Goal: Transaction & Acquisition: Purchase product/service

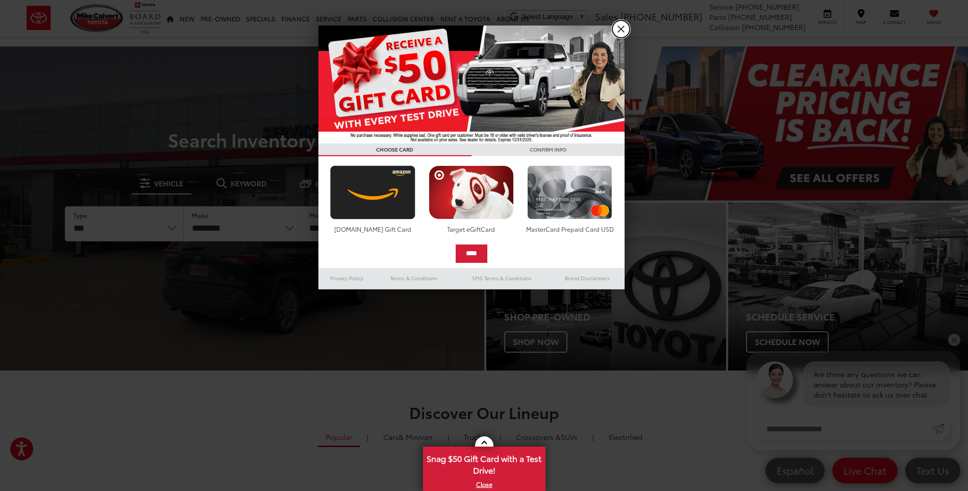
click at [617, 24] on link "X" at bounding box center [620, 28] width 17 height 17
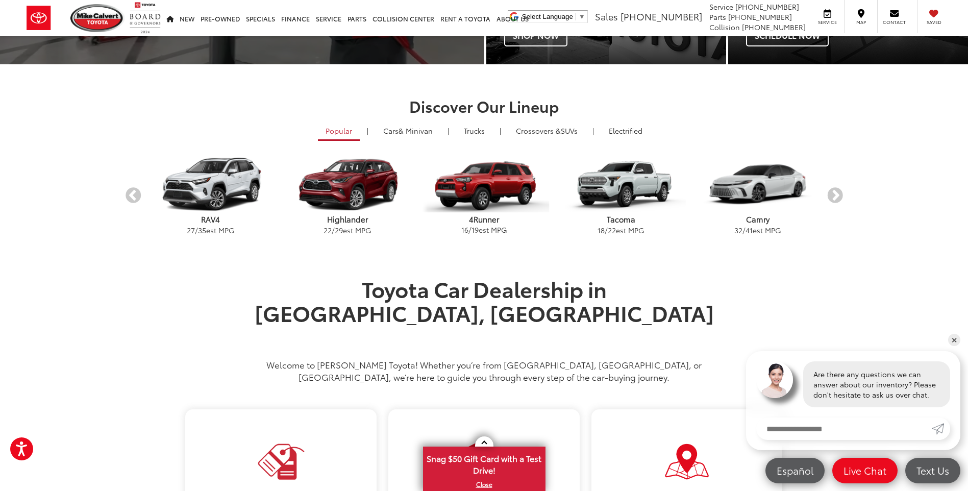
scroll to position [408, 0]
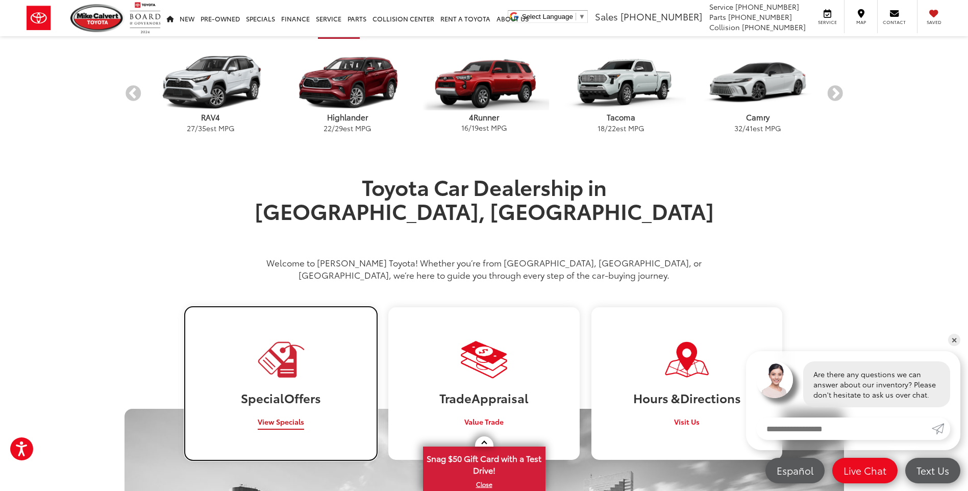
click at [297, 416] on span "View Specials" at bounding box center [281, 421] width 46 height 10
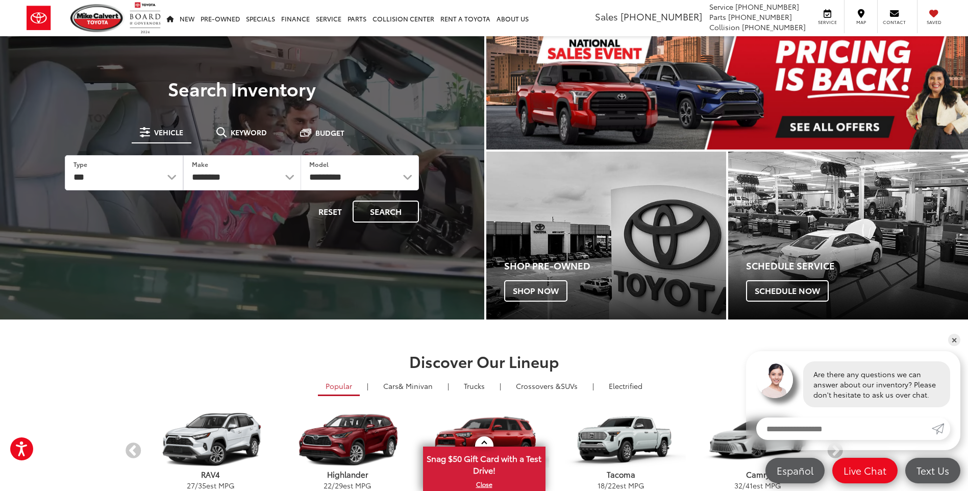
scroll to position [0, 0]
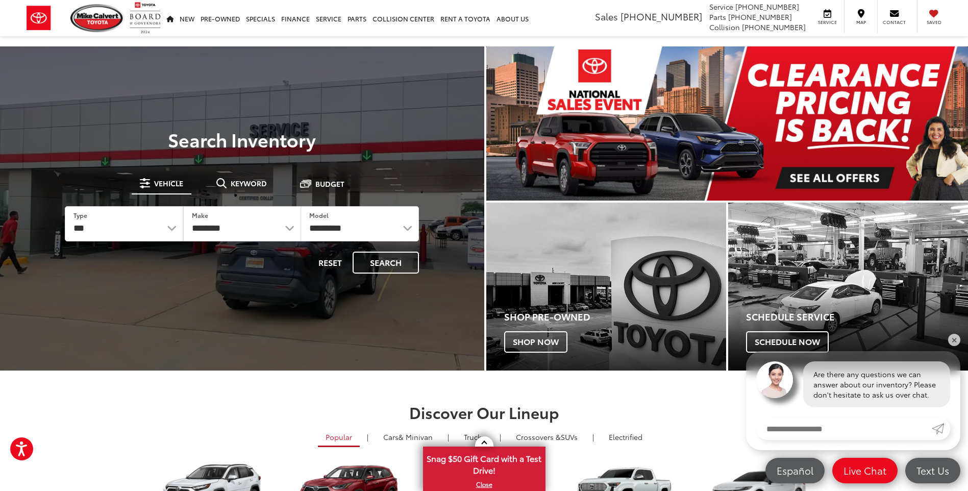
click at [603, 169] on img "carousel slide number 1 of 1" at bounding box center [727, 123] width 482 height 154
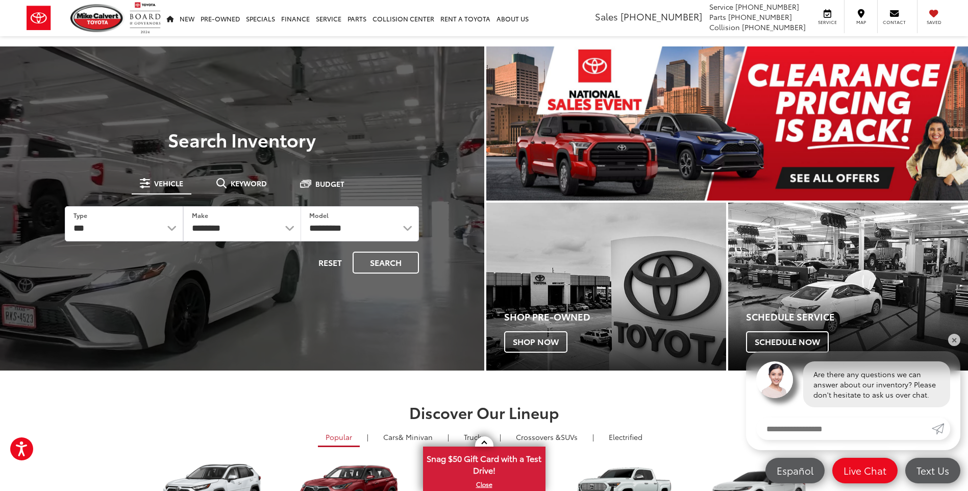
scroll to position [102, 0]
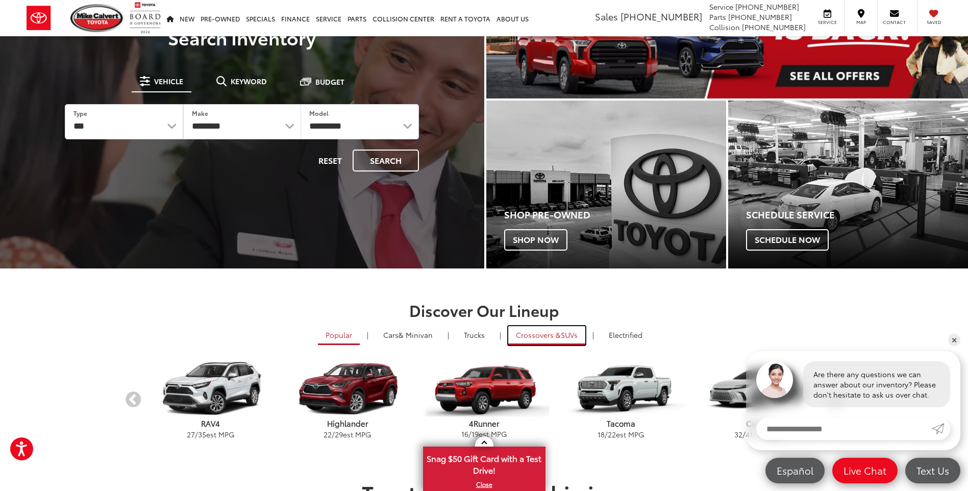
click at [554, 337] on span "Crossovers &" at bounding box center [538, 335] width 45 height 10
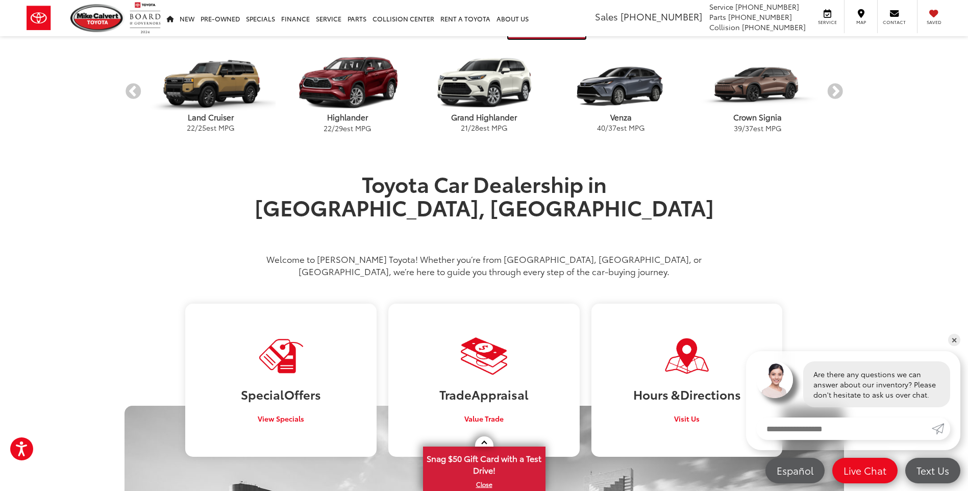
scroll to position [357, 0]
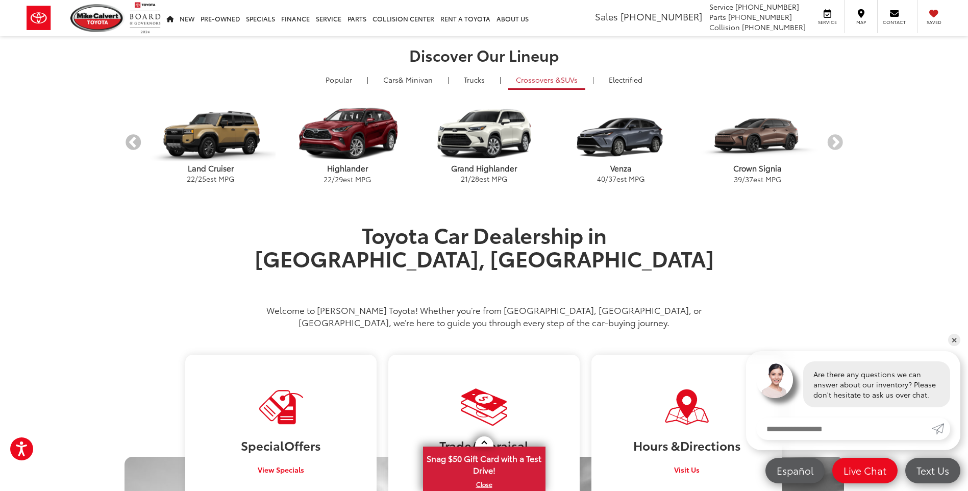
click at [132, 143] on button "Previous" at bounding box center [133, 143] width 18 height 18
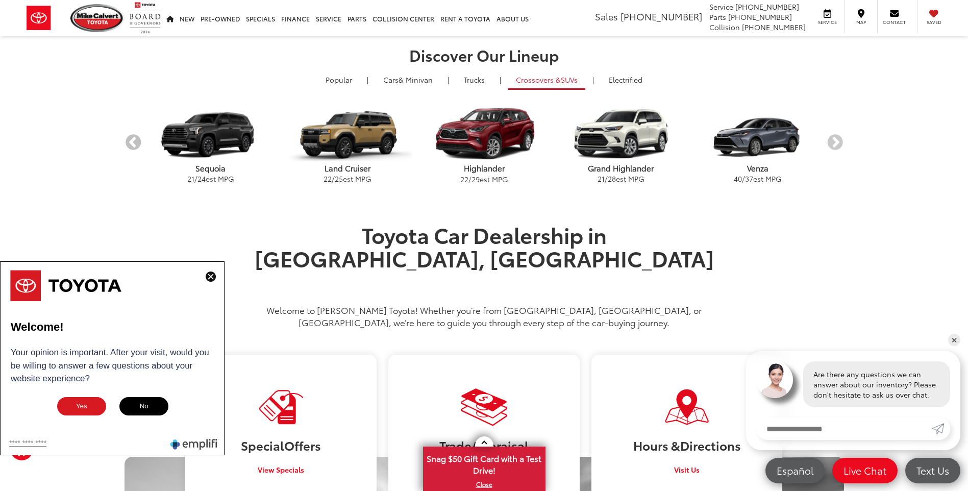
click at [132, 143] on button "Previous" at bounding box center [133, 143] width 18 height 18
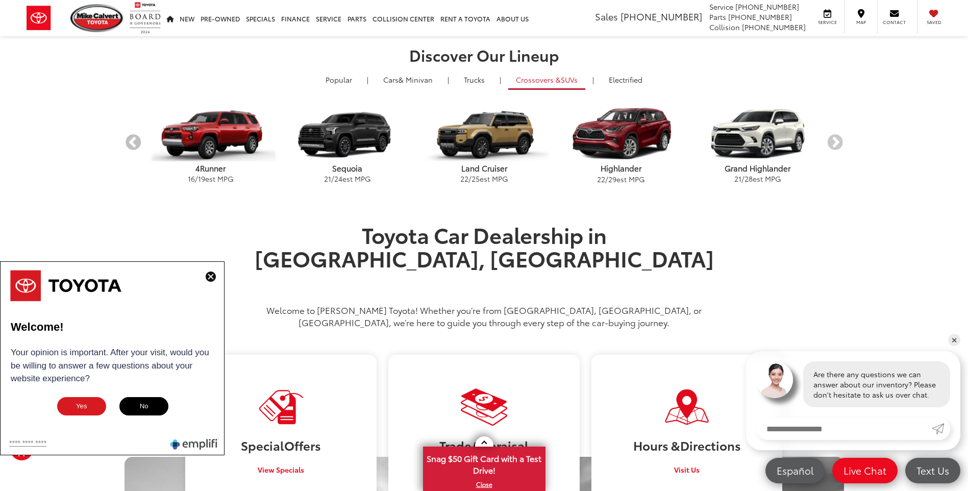
click at [132, 143] on button "Previous" at bounding box center [133, 143] width 18 height 18
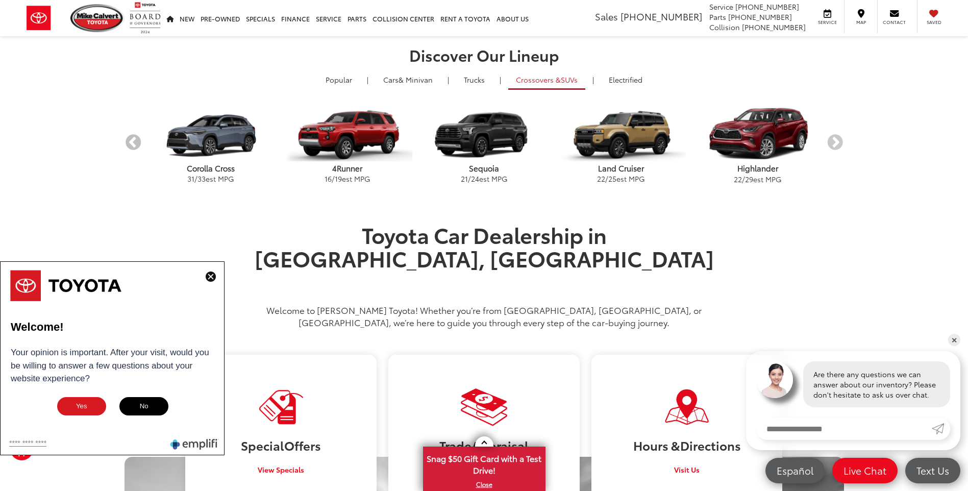
click at [132, 143] on button "Previous" at bounding box center [133, 143] width 18 height 18
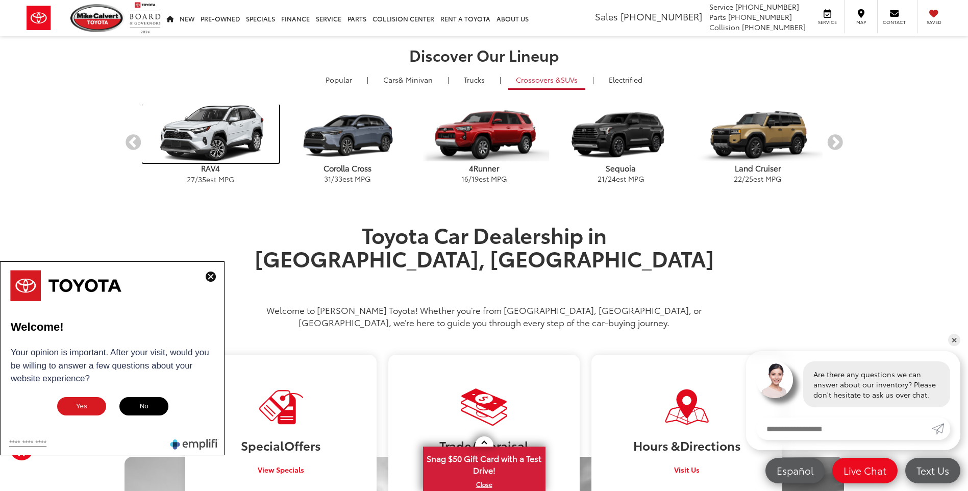
click at [207, 143] on img "carousel" at bounding box center [210, 134] width 137 height 58
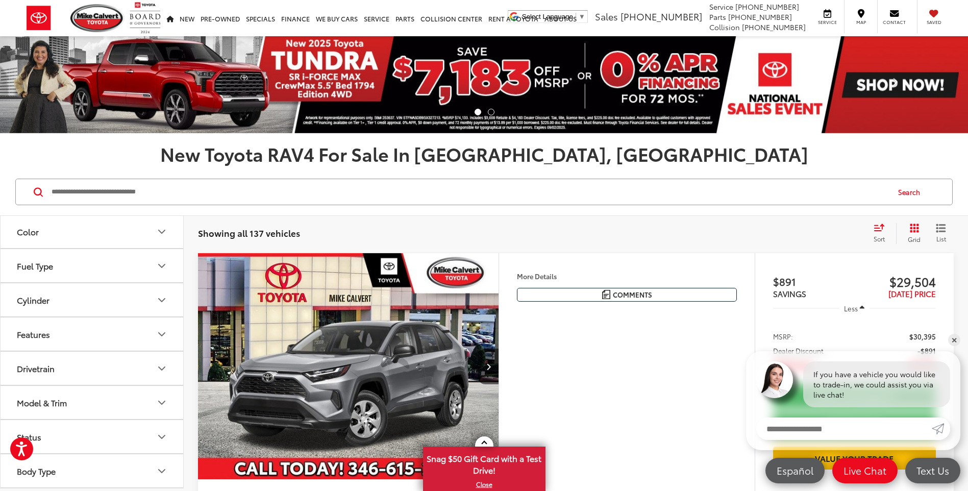
scroll to position [224, 0]
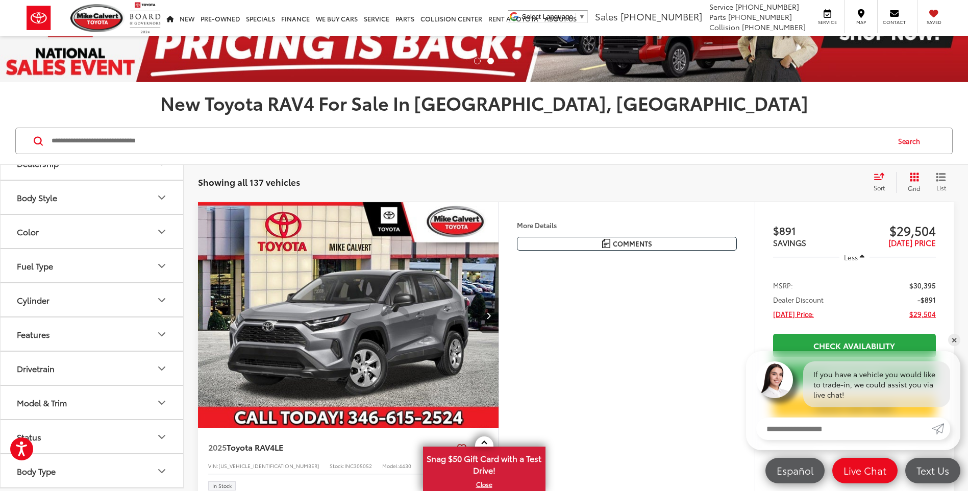
click at [162, 401] on icon "Model & Trim" at bounding box center [162, 402] width 12 height 12
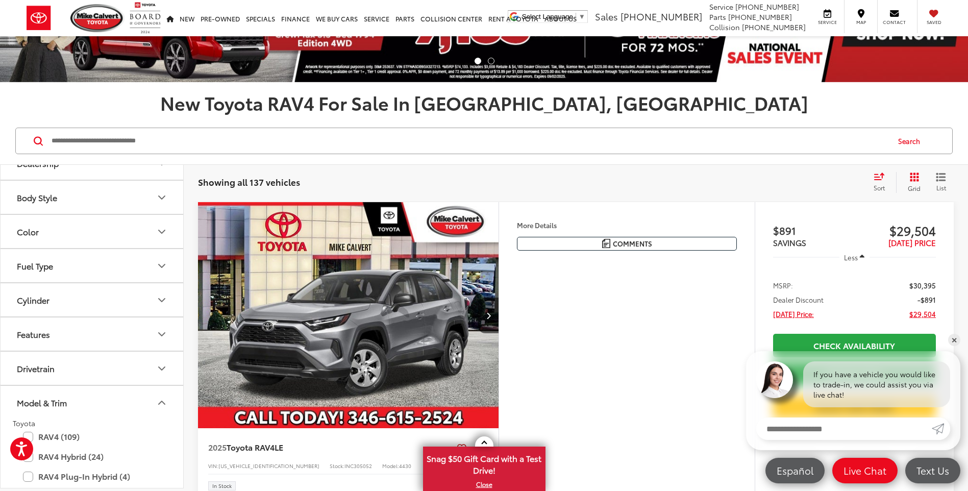
scroll to position [302, 0]
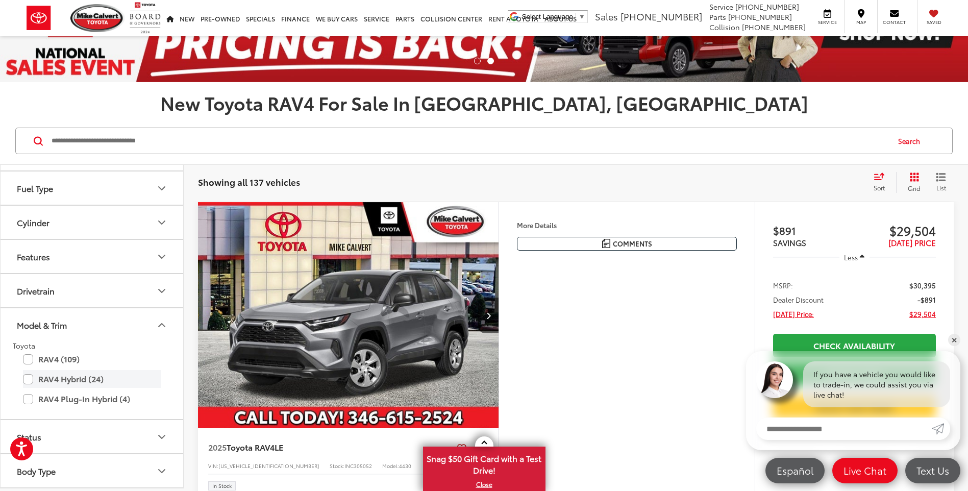
click at [62, 380] on label "RAV4 Hybrid (24)" at bounding box center [92, 379] width 138 height 18
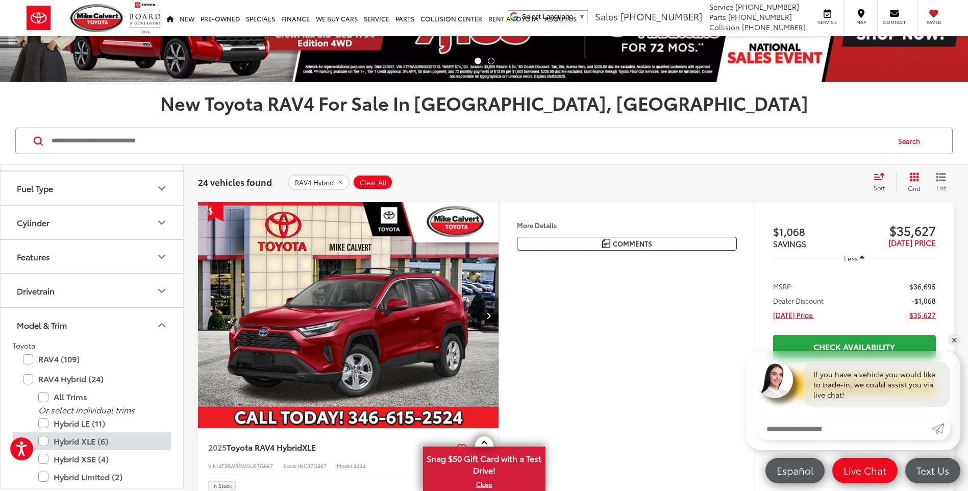
click at [101, 445] on label "Hybrid XLE (6)" at bounding box center [99, 441] width 122 height 18
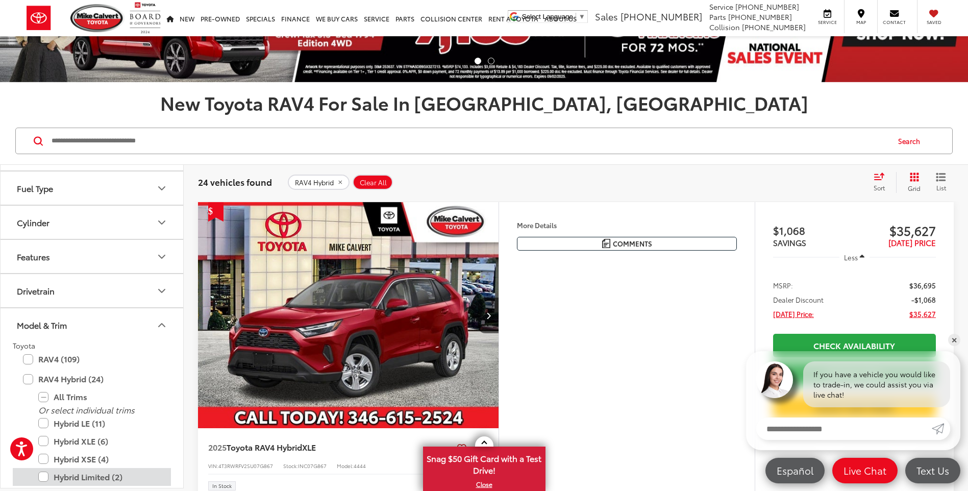
click at [101, 478] on label "Hybrid Limited (2)" at bounding box center [99, 477] width 122 height 18
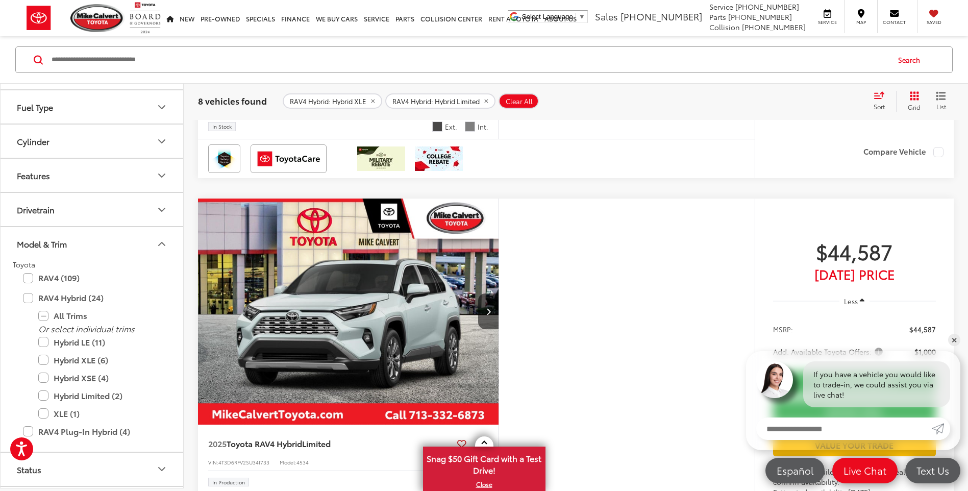
scroll to position [816, 0]
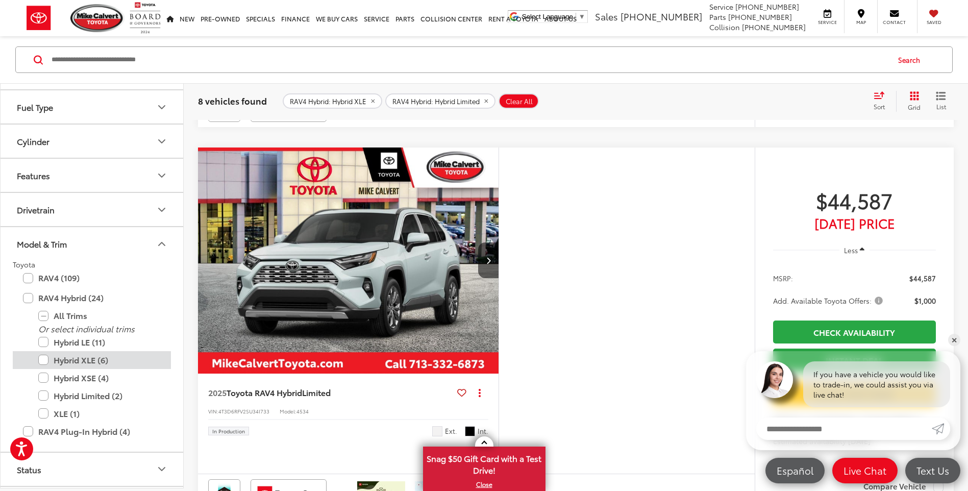
click at [71, 357] on label "Hybrid XLE (6)" at bounding box center [99, 360] width 122 height 18
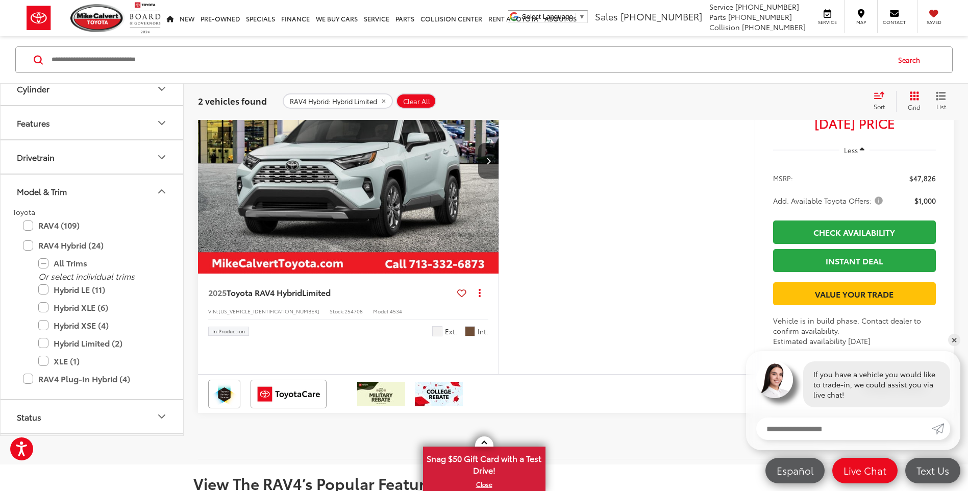
scroll to position [540, 0]
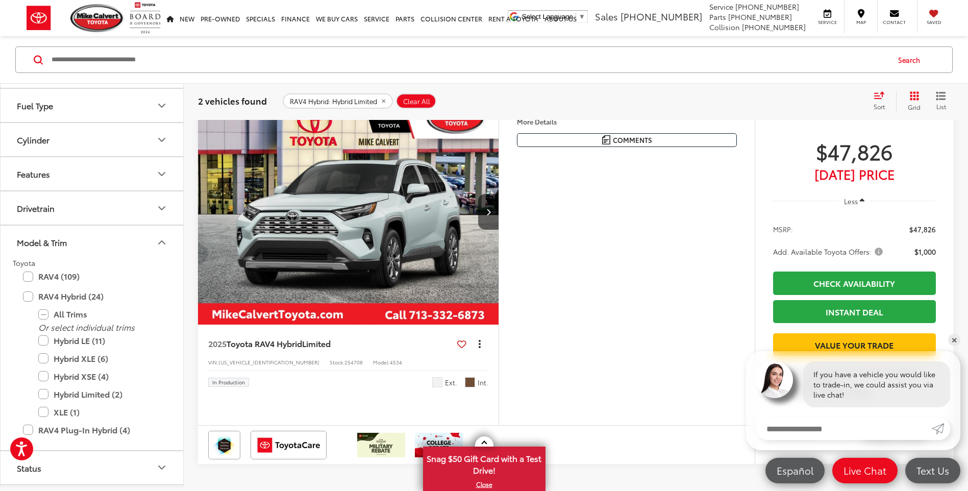
click at [481, 353] on button "Actions" at bounding box center [479, 344] width 18 height 18
click at [373, 366] on span "Model:" at bounding box center [381, 362] width 17 height 8
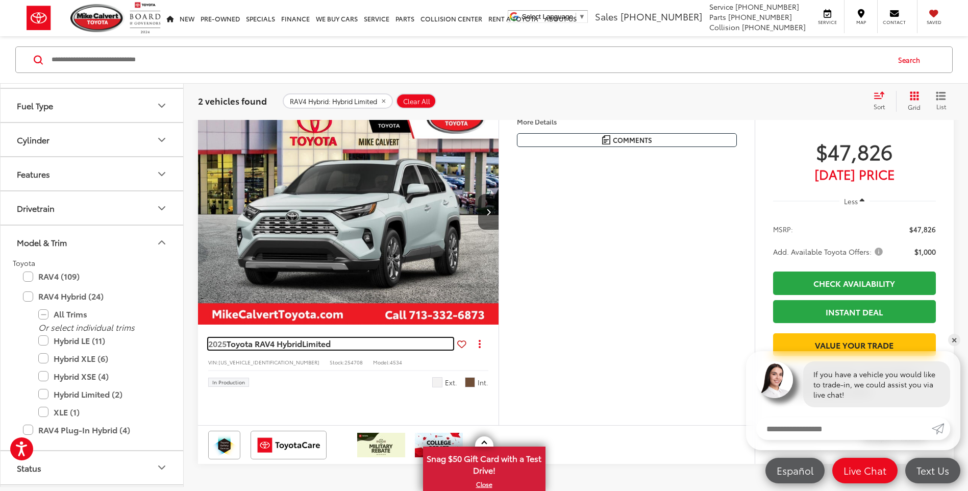
click at [311, 349] on span "Limited" at bounding box center [316, 343] width 29 height 12
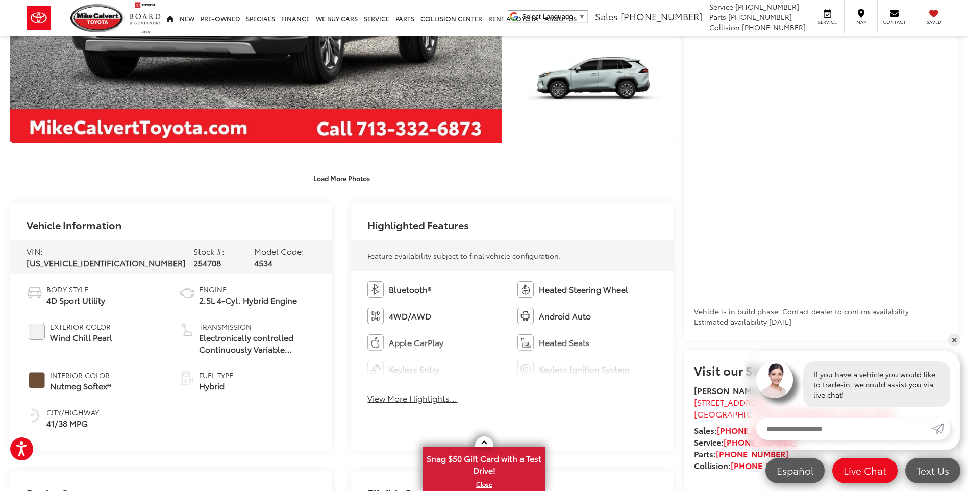
scroll to position [102, 0]
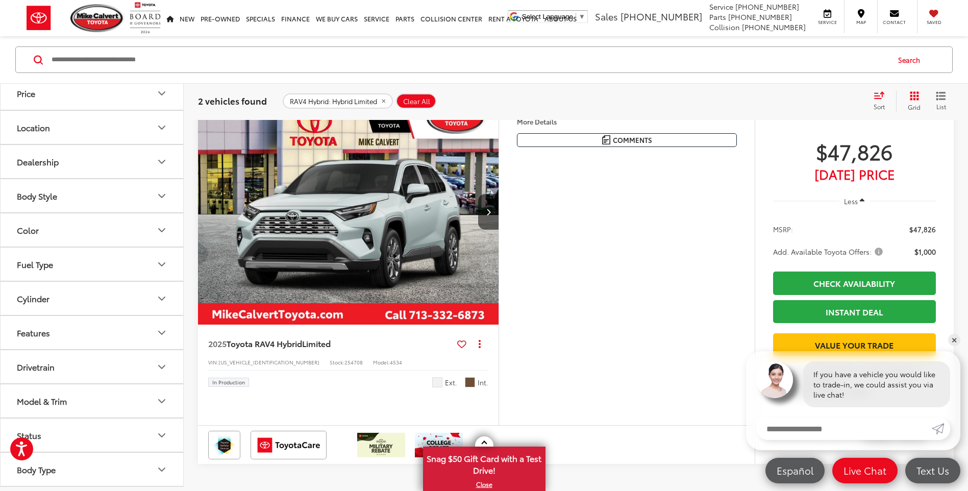
scroll to position [642, 0]
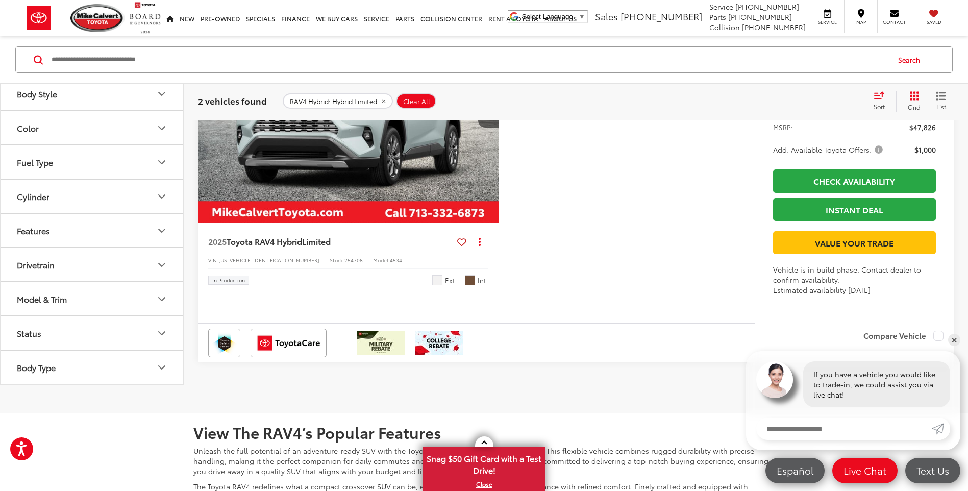
click at [115, 315] on button "Model & Trim" at bounding box center [93, 298] width 184 height 33
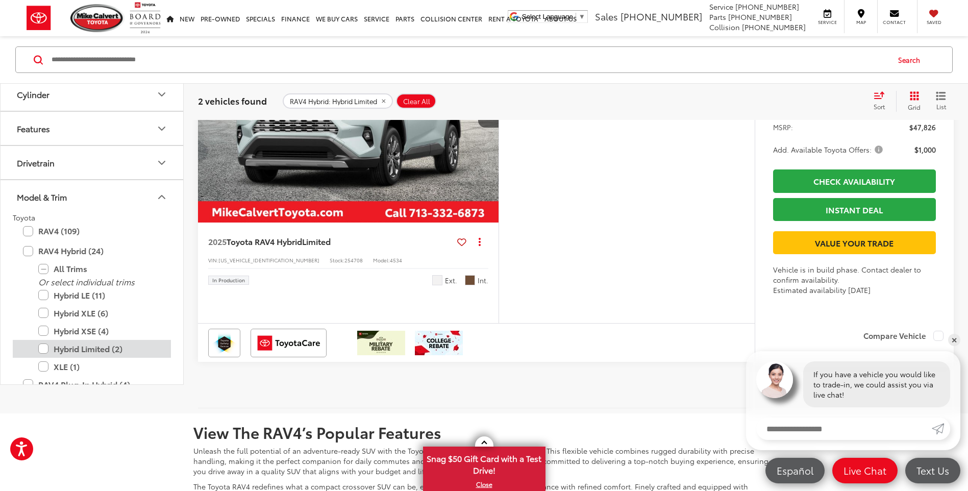
scroll to position [334, 0]
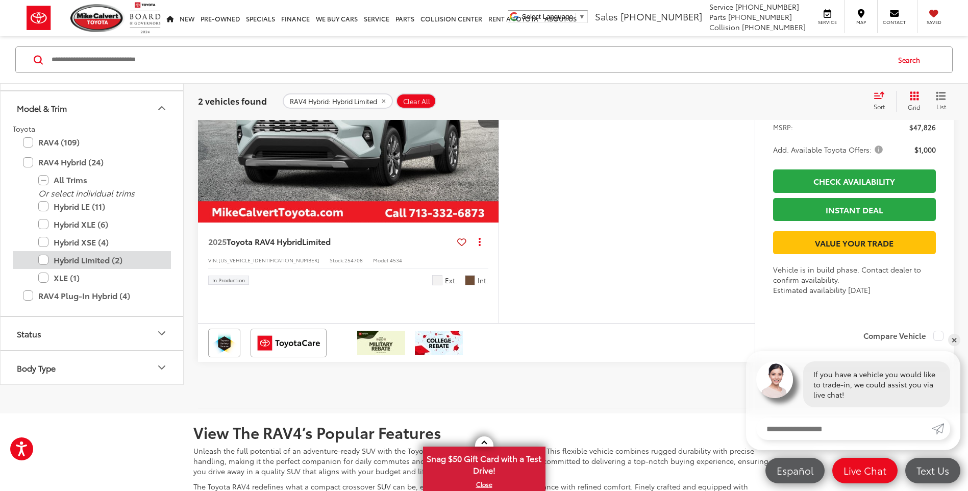
click at [45, 269] on label "Hybrid Limited (2)" at bounding box center [99, 260] width 122 height 18
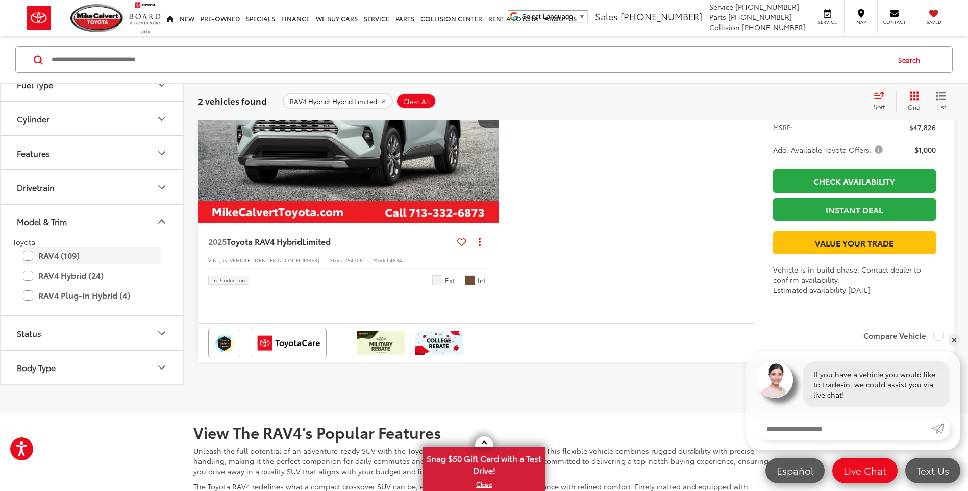
scroll to position [220, 0]
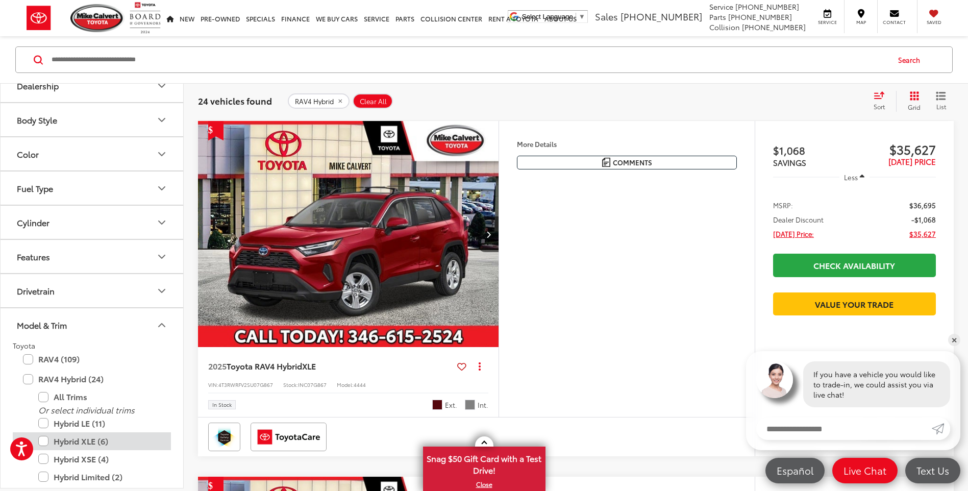
click at [43, 440] on label "Hybrid XLE (6)" at bounding box center [99, 441] width 122 height 18
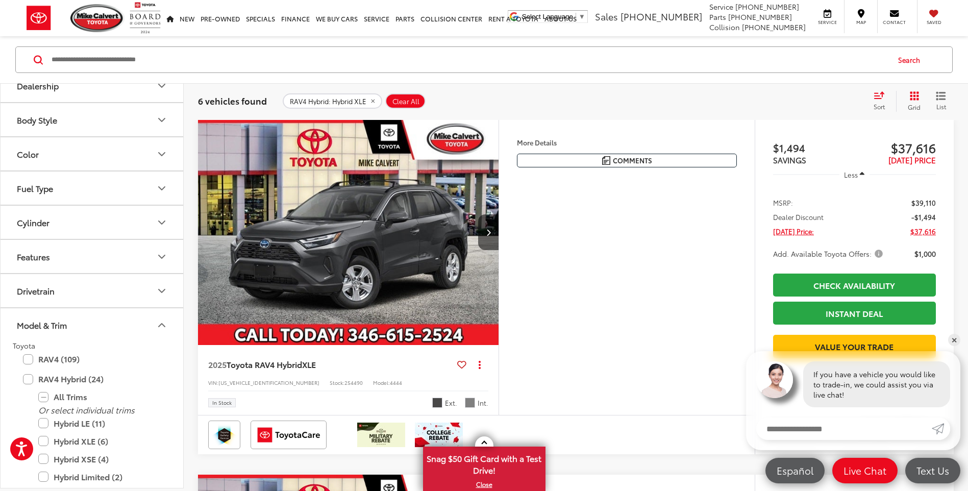
scroll to position [540, 0]
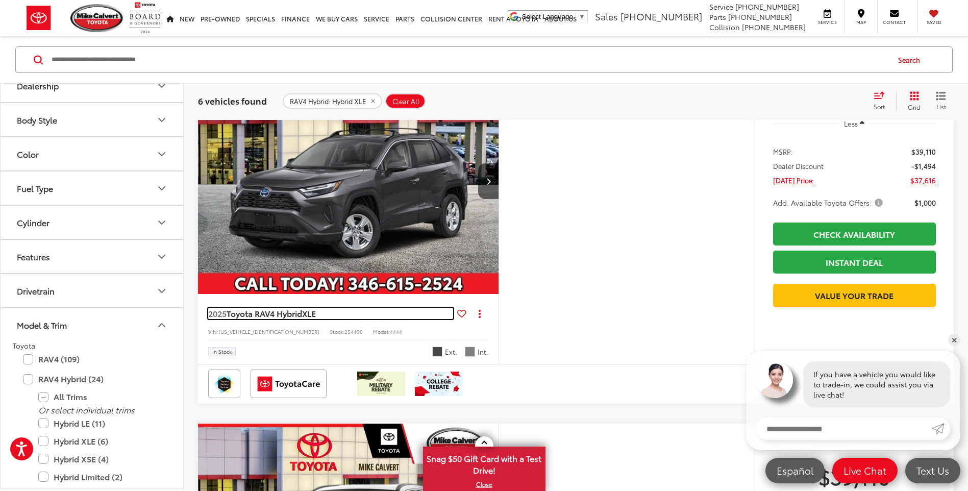
click at [273, 319] on span "Toyota RAV4 Hybrid" at bounding box center [265, 313] width 76 height 12
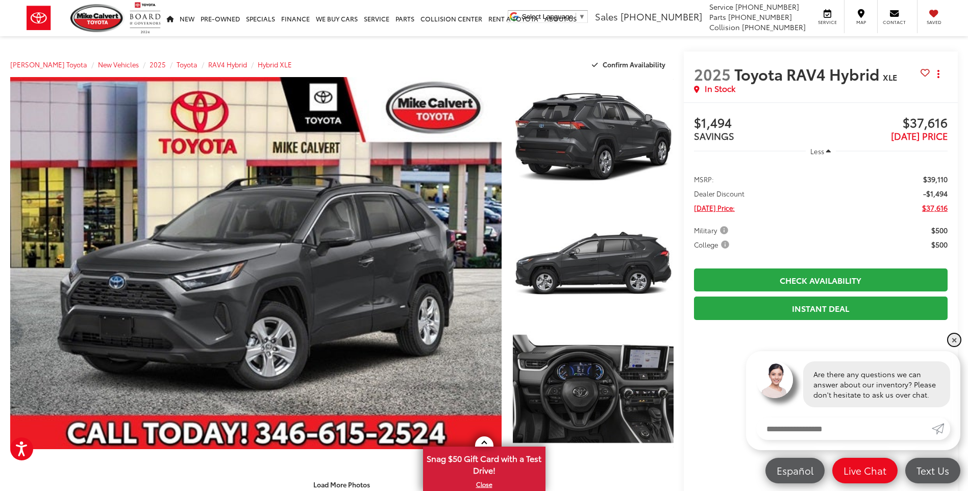
click at [952, 340] on link "✕" at bounding box center [954, 340] width 12 height 12
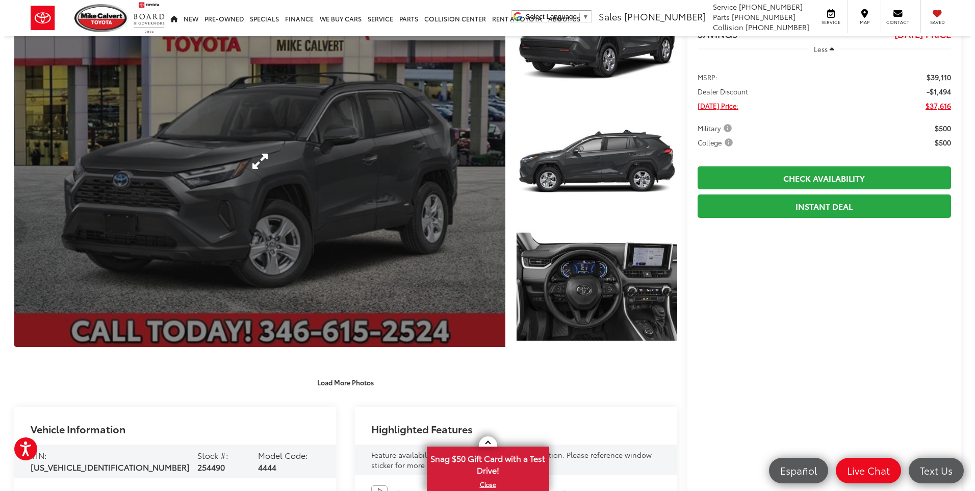
scroll to position [51, 0]
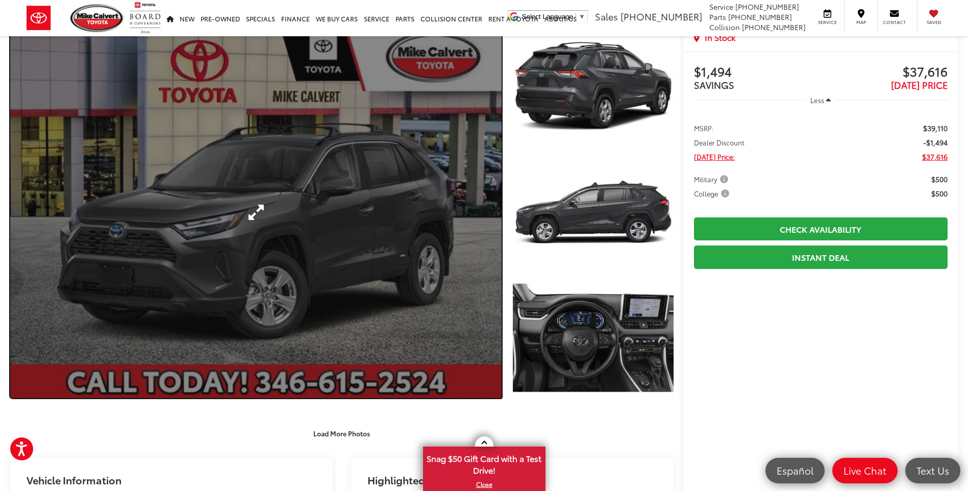
click at [251, 215] on link "Expand Photo 0" at bounding box center [255, 212] width 491 height 372
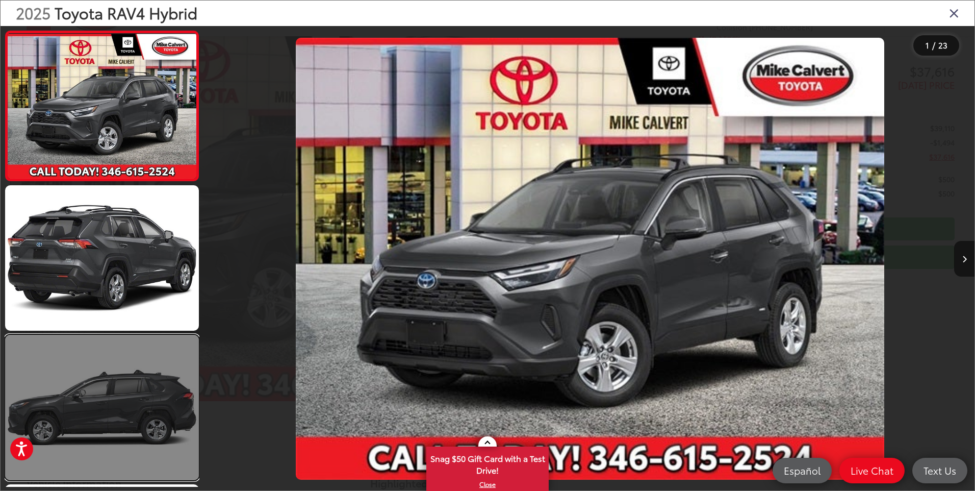
click at [140, 416] on link at bounding box center [102, 407] width 194 height 145
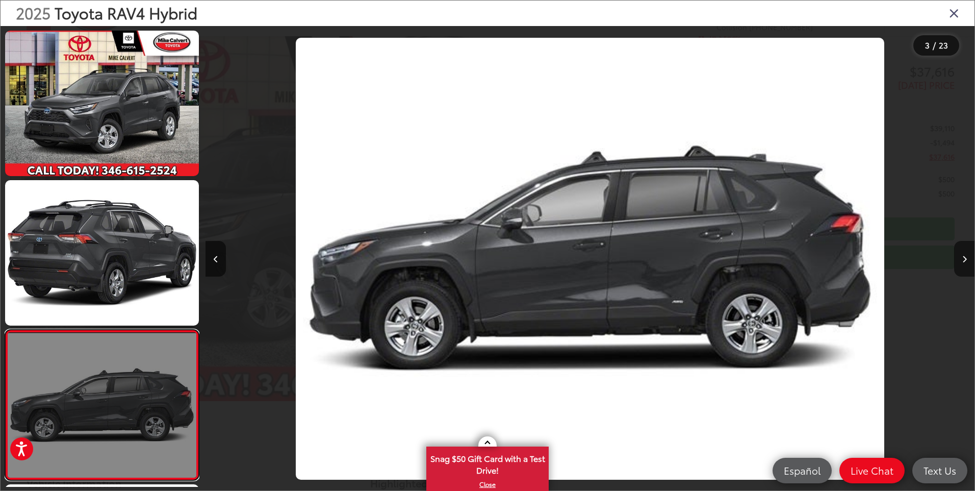
scroll to position [176, 0]
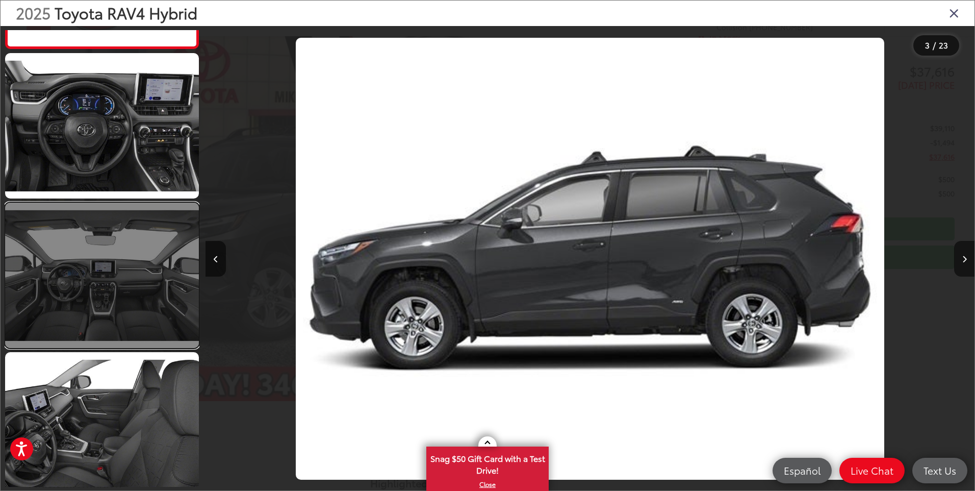
click at [99, 299] on link at bounding box center [102, 275] width 194 height 145
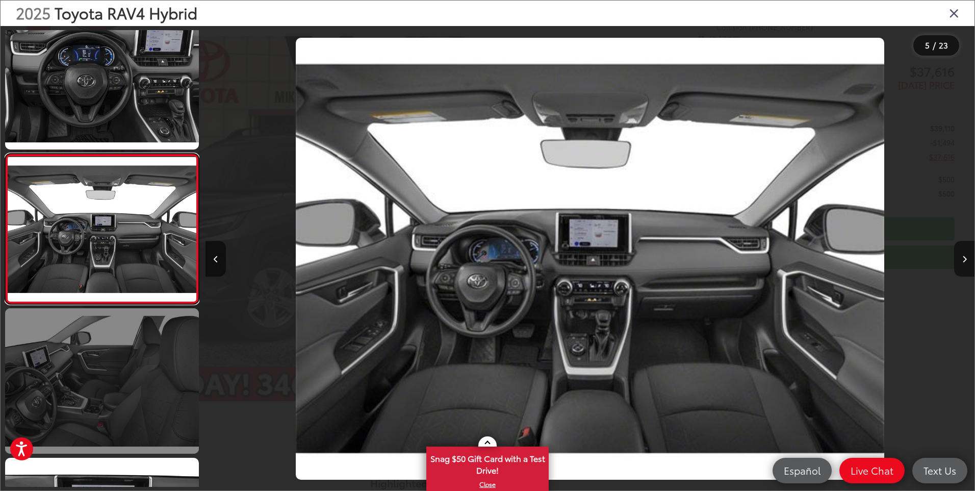
scroll to position [526, 0]
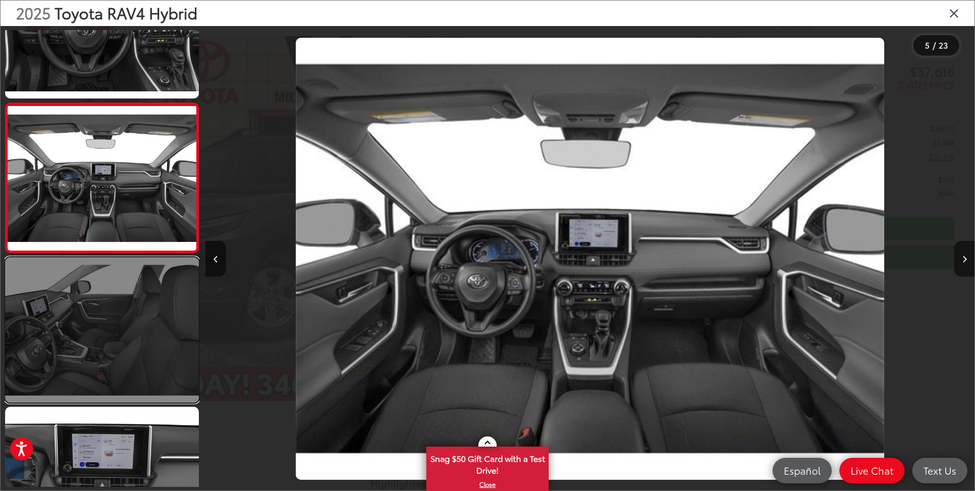
click at [118, 325] on link at bounding box center [102, 329] width 194 height 145
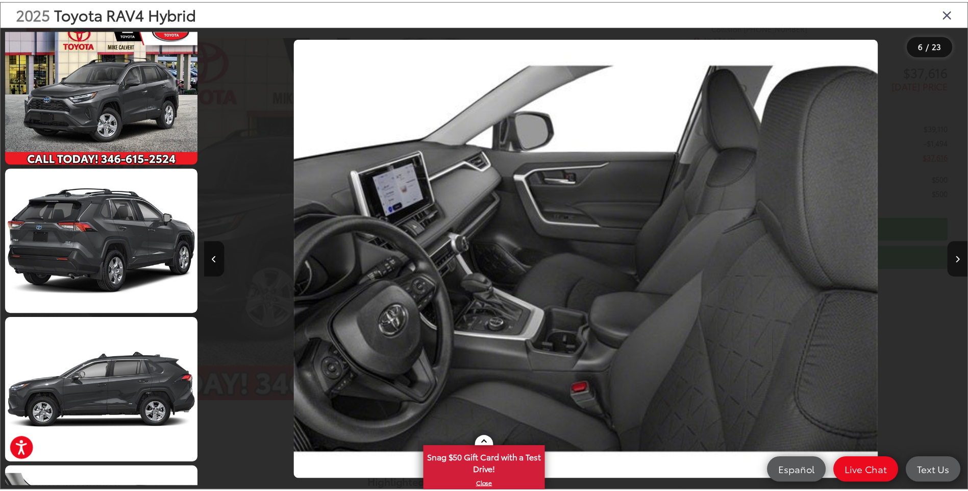
scroll to position [0, 0]
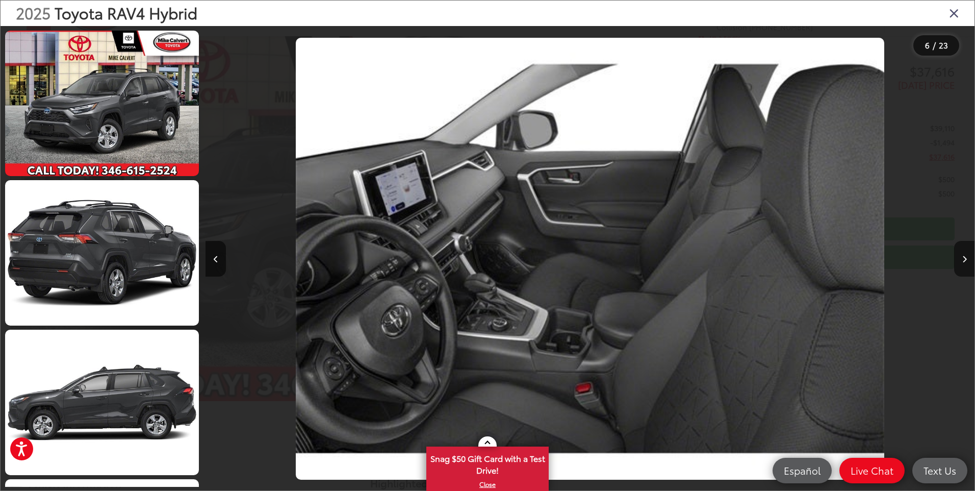
click at [956, 11] on icon "Close gallery" at bounding box center [954, 12] width 10 height 13
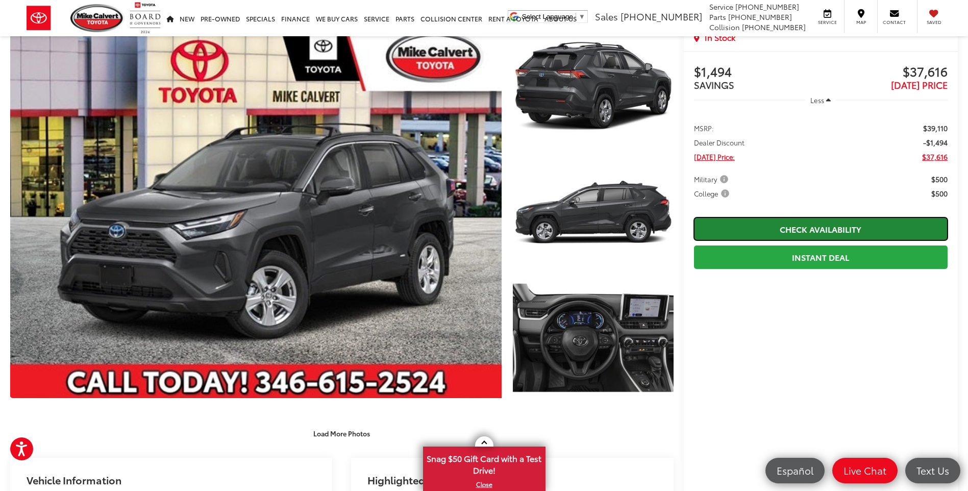
click at [806, 228] on link "Check Availability" at bounding box center [821, 228] width 254 height 23
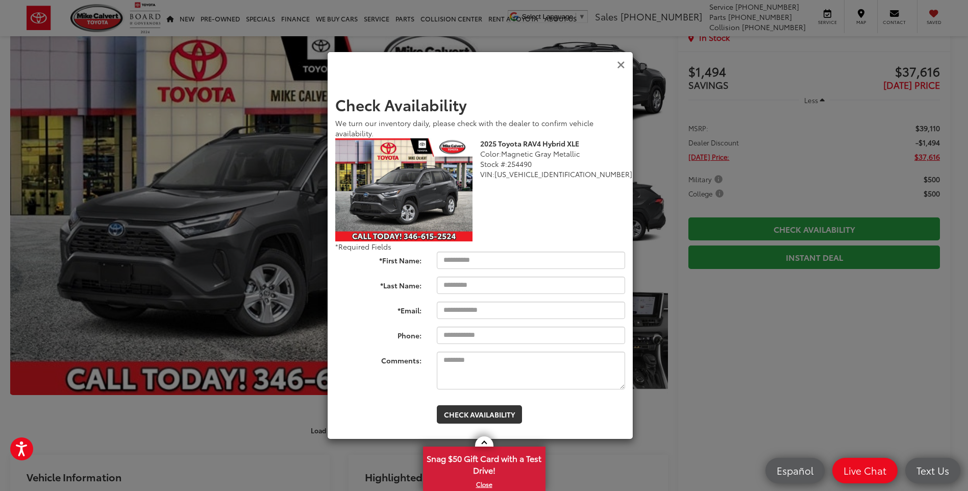
click at [622, 67] on icon "Close" at bounding box center [621, 65] width 8 height 11
